Goal: Information Seeking & Learning: Learn about a topic

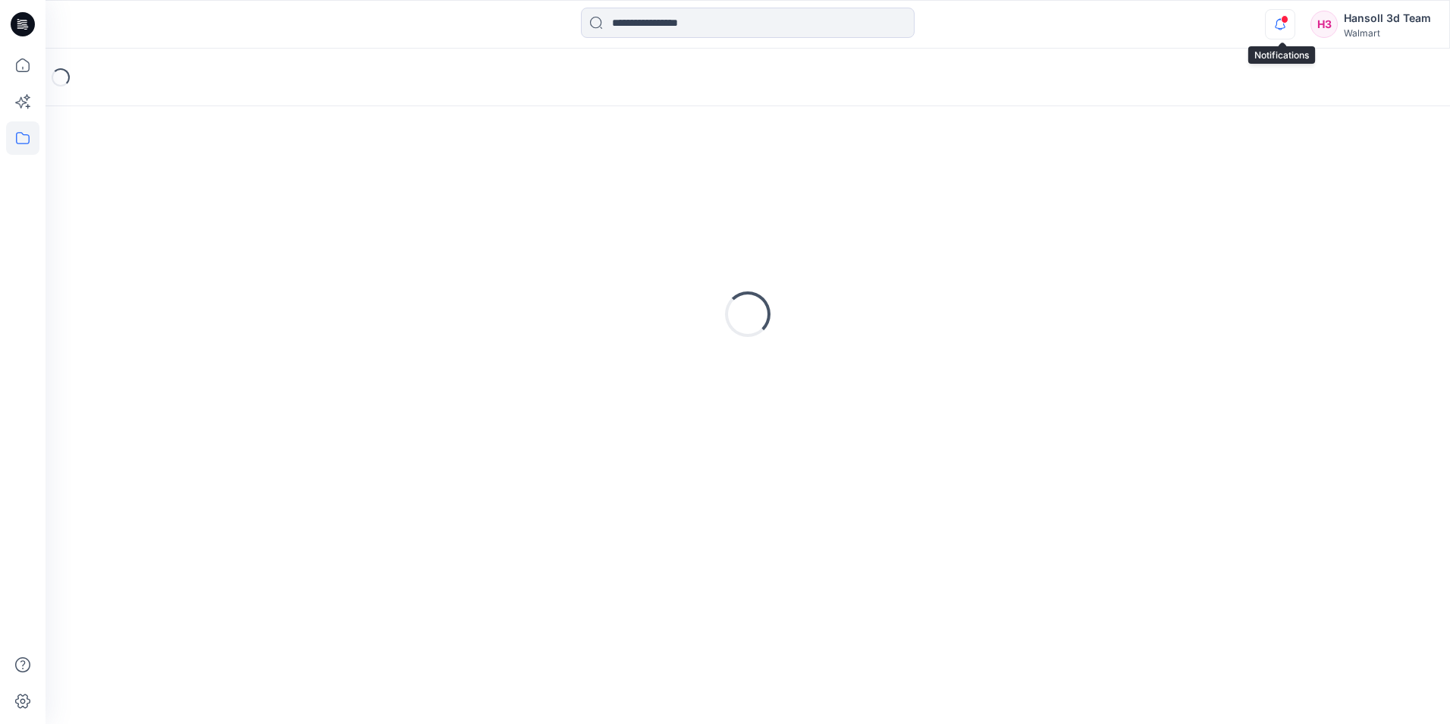
click at [1281, 33] on icon "button" at bounding box center [1280, 24] width 29 height 30
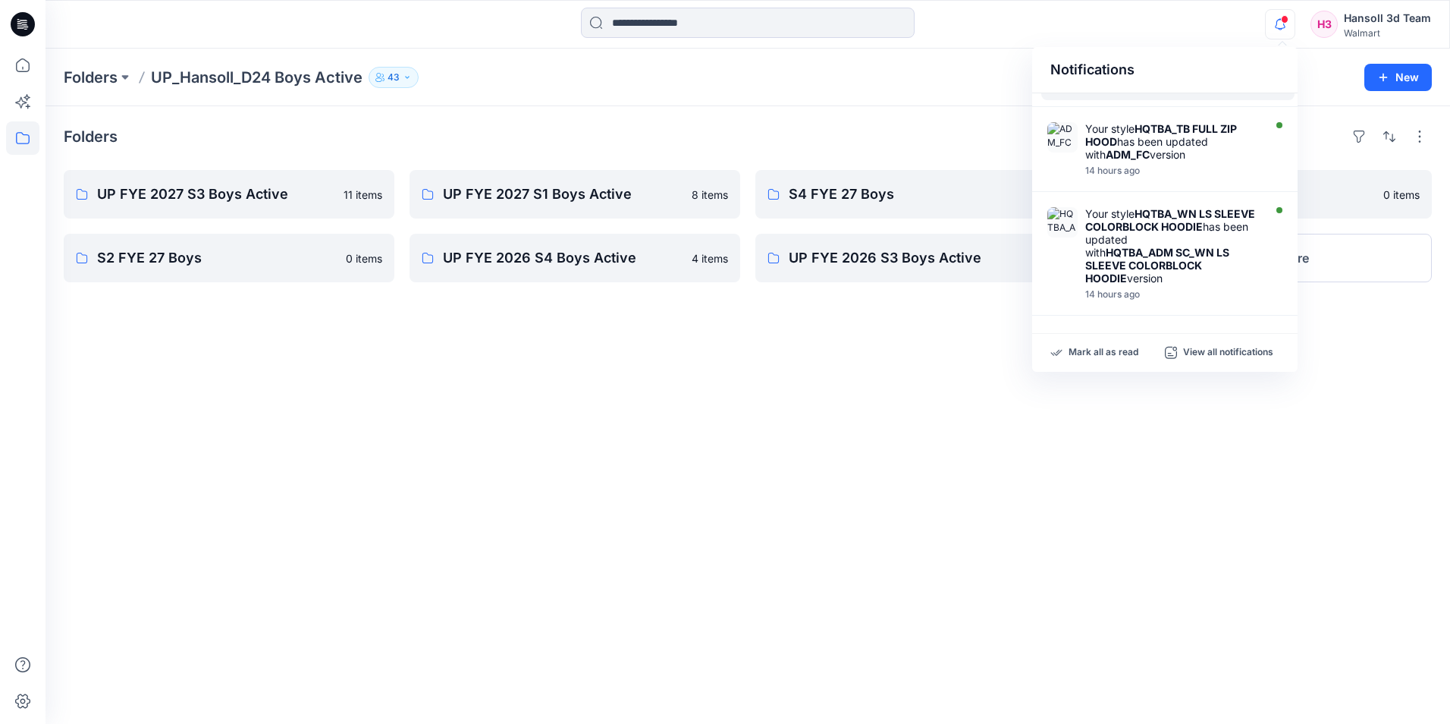
scroll to position [808, 0]
click at [444, 150] on div "Folders UP FYE 2027 S3 Boys Active 11 items S2 FYE 27 Boys 0 items UP FYE 2027 …" at bounding box center [748, 414] width 1405 height 617
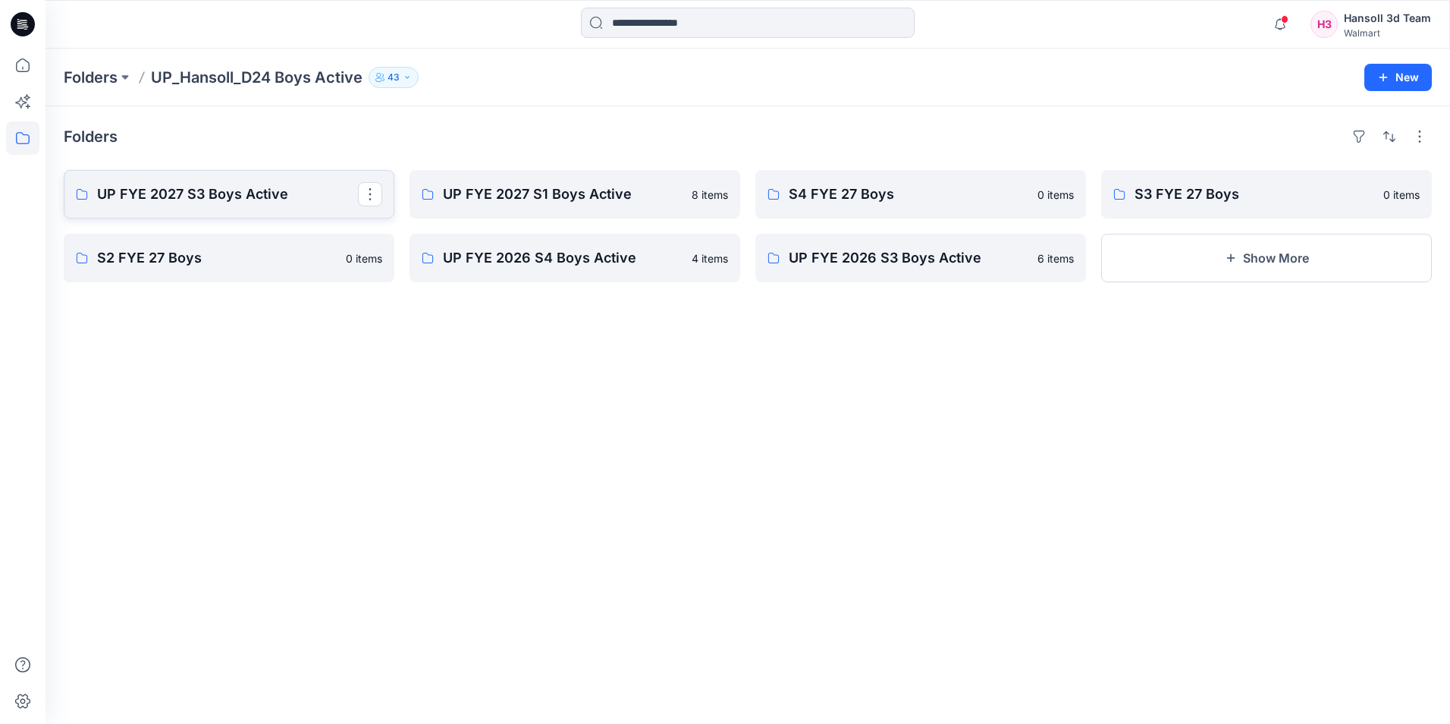
click at [231, 187] on p "UP FYE 2027 S3 Boys Active" at bounding box center [227, 194] width 261 height 21
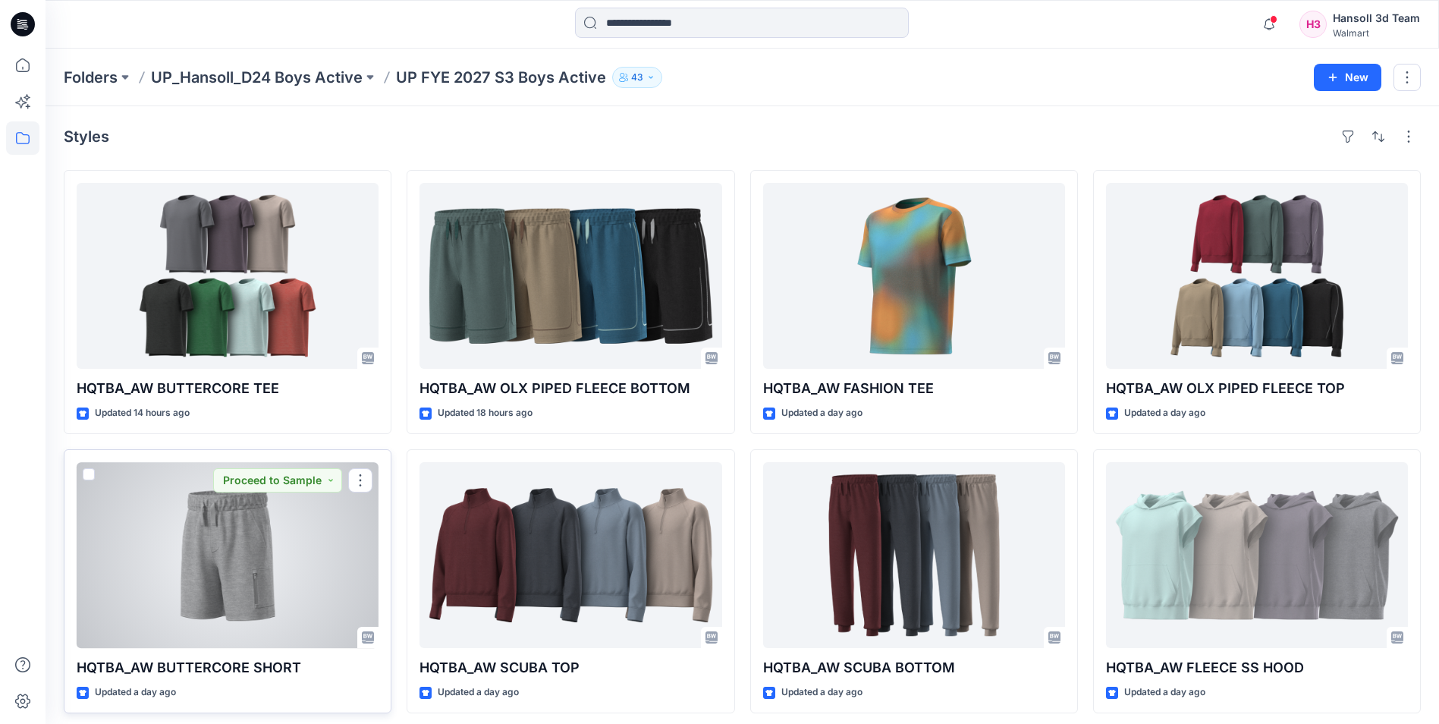
click at [225, 572] on div at bounding box center [228, 555] width 302 height 186
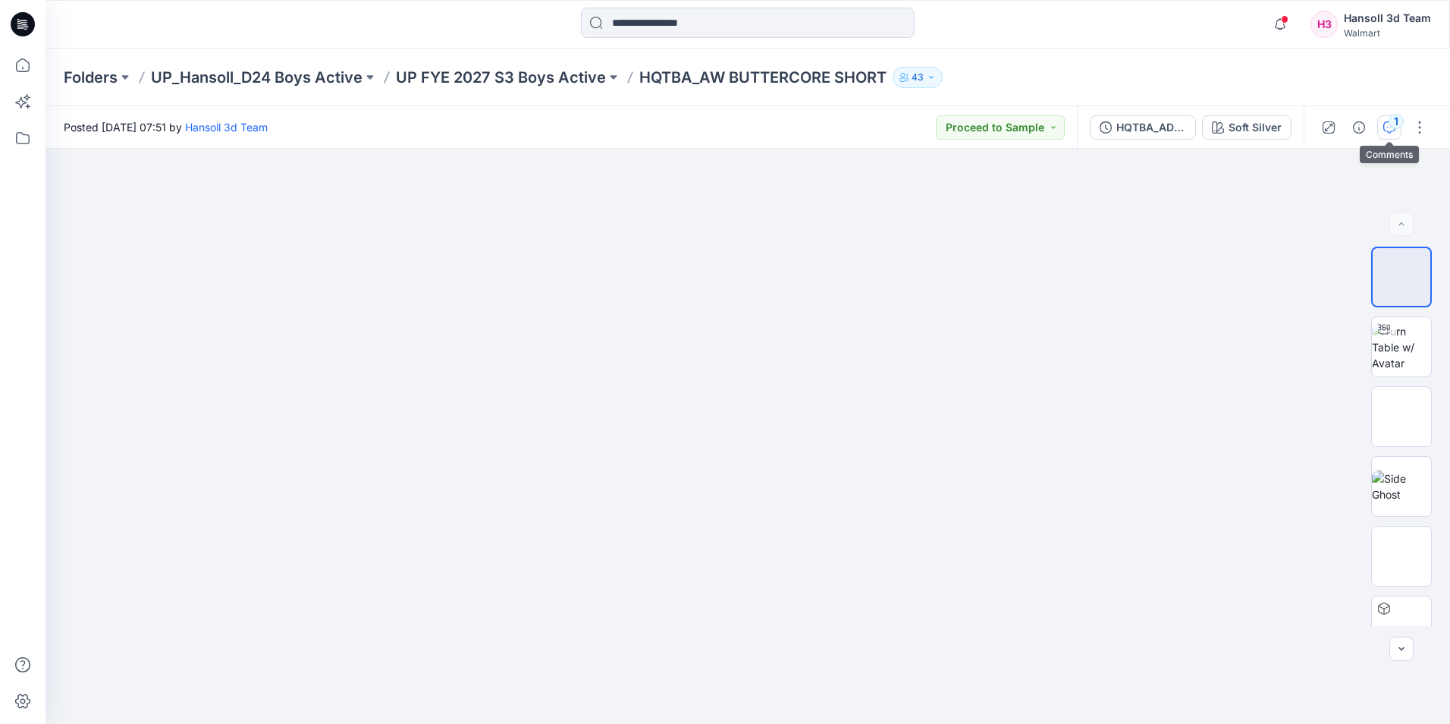
click at [1392, 127] on div "1" at bounding box center [1396, 121] width 15 height 15
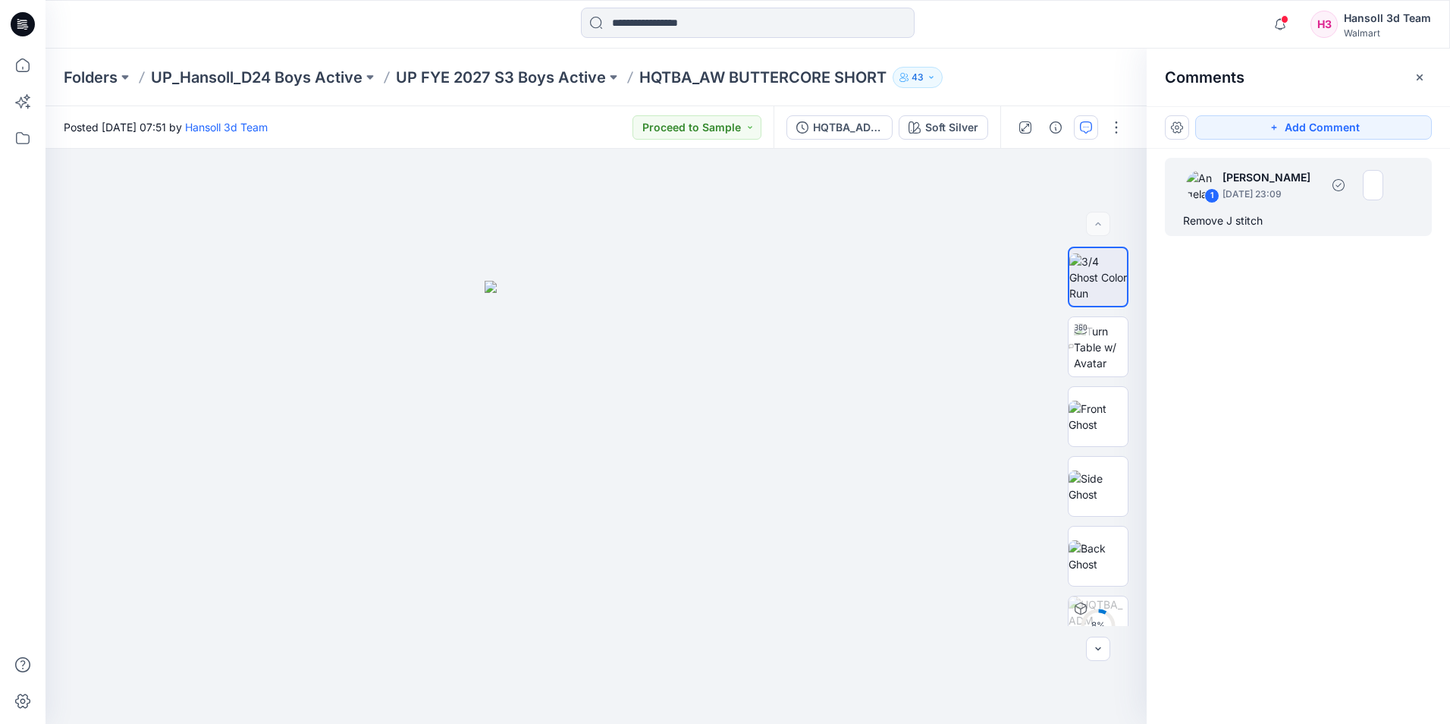
click at [1282, 207] on div "1 [PERSON_NAME] [DATE] 23:09 Remove J stitch" at bounding box center [1298, 197] width 267 height 78
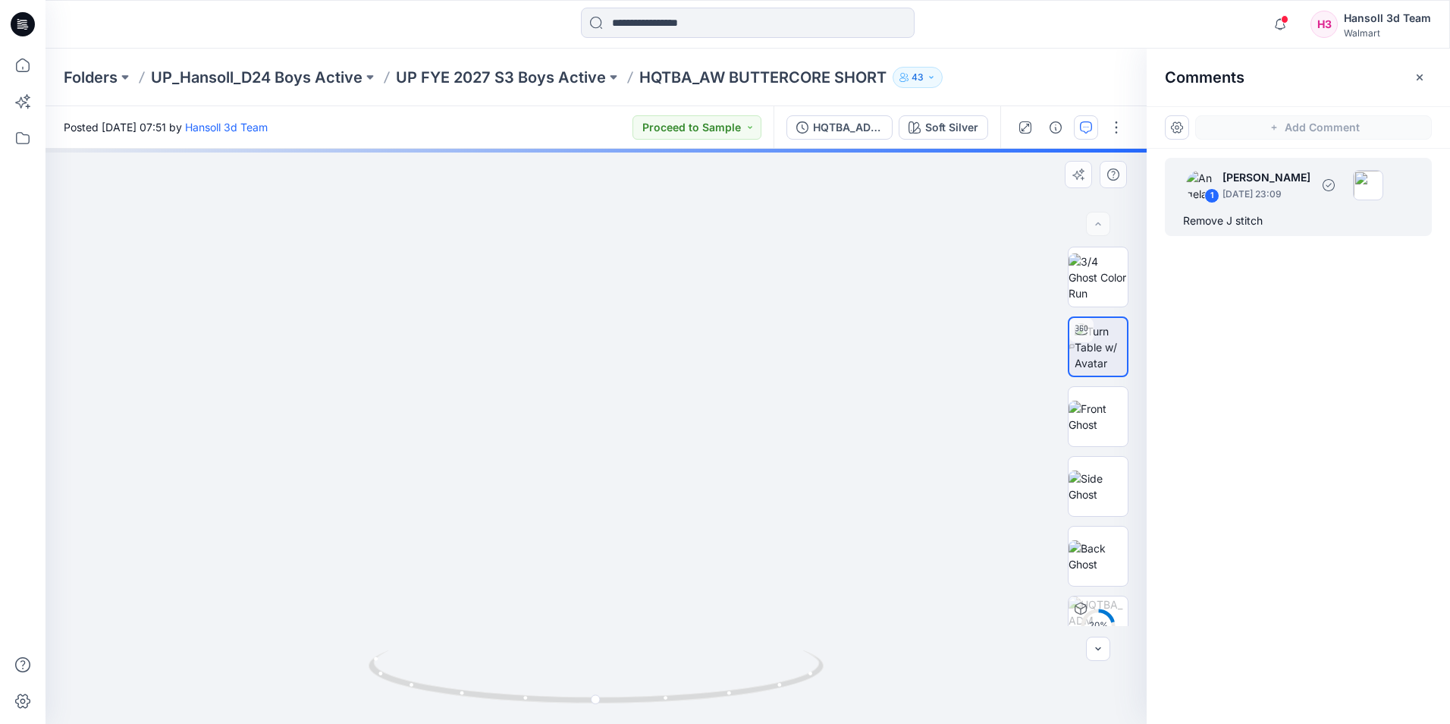
click at [1264, 202] on div "1 [PERSON_NAME] [DATE] 23:09" at bounding box center [1278, 185] width 209 height 42
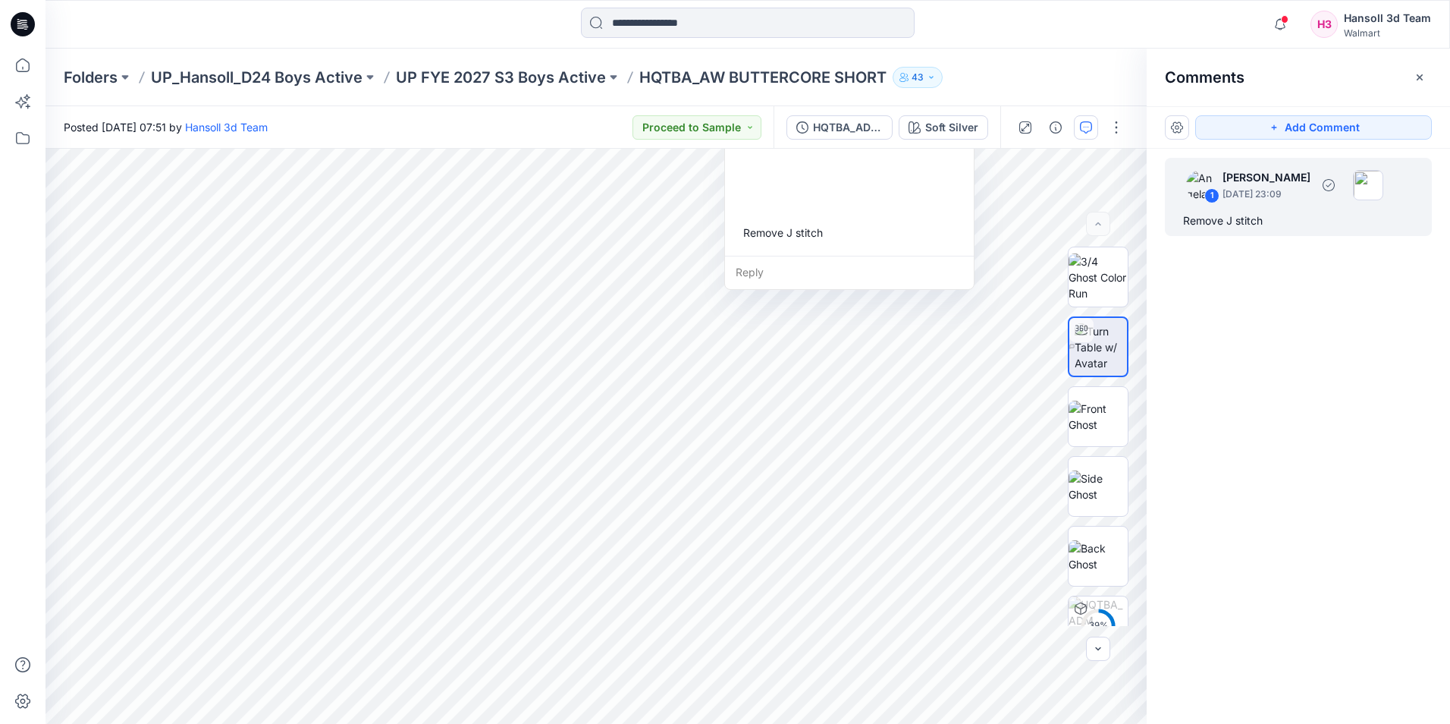
click at [1295, 195] on p "[DATE] 23:09" at bounding box center [1267, 194] width 88 height 15
